Goal: Register for event/course

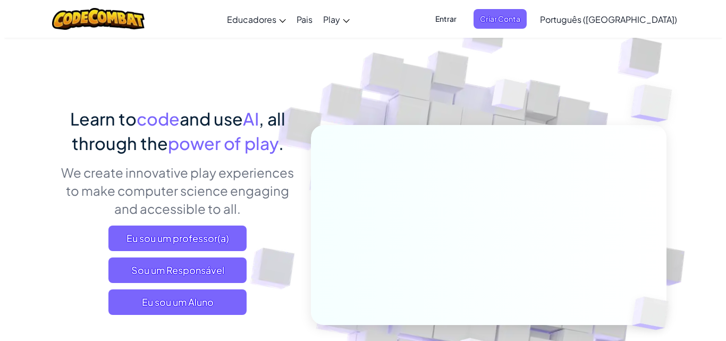
scroll to position [106, 0]
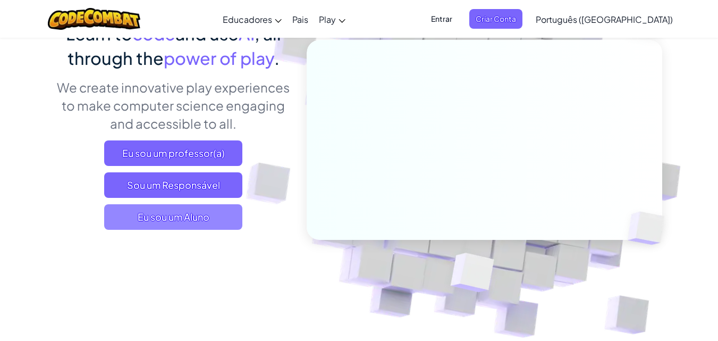
click at [214, 217] on span "Eu sou um Aluno" at bounding box center [173, 216] width 138 height 25
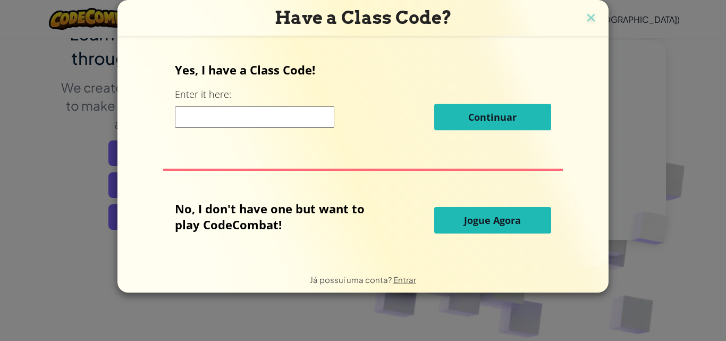
click at [288, 120] on input at bounding box center [254, 116] width 159 height 21
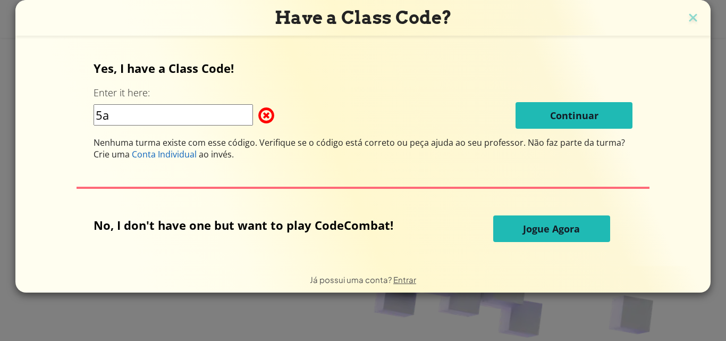
type input "5"
type input "vinicius"
click at [687, 12] on img at bounding box center [693, 19] width 14 height 16
